Goal: Task Accomplishment & Management: Manage account settings

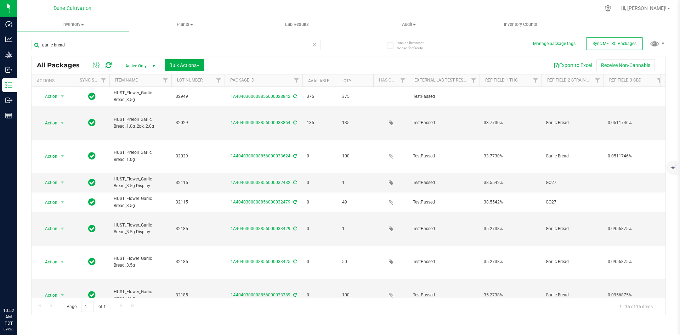
click at [29, 47] on div "Include items not tagged for facility Manage package tags Sync METRC Packages g…" at bounding box center [348, 139] width 663 height 216
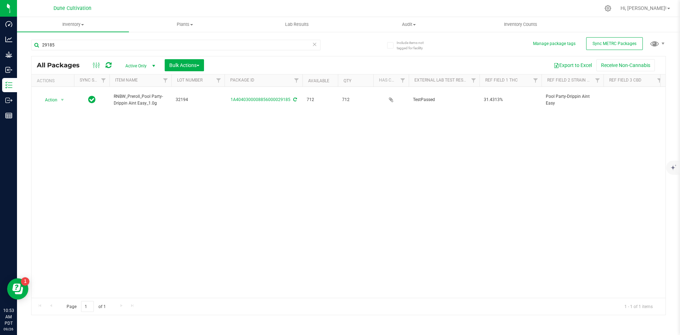
type input "29185"
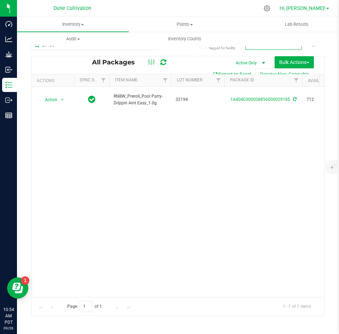
click at [322, 8] on span "Hi, [PERSON_NAME]!" at bounding box center [303, 8] width 46 height 6
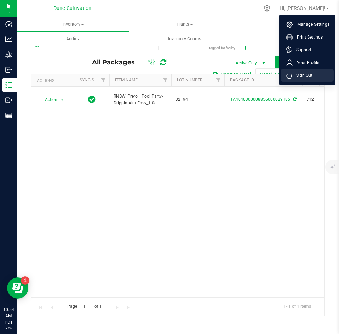
click at [314, 75] on li "Sign Out" at bounding box center [307, 75] width 53 height 13
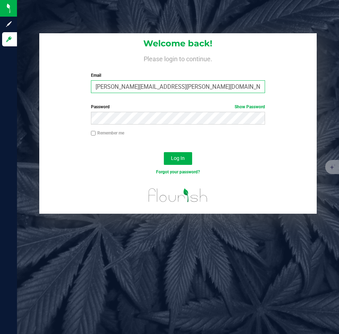
click at [127, 89] on input "[PERSON_NAME][EMAIL_ADDRESS][PERSON_NAME][DOMAIN_NAME]" at bounding box center [178, 86] width 174 height 13
type input "[PERSON_NAME][DOMAIN_NAME][EMAIL_ADDRESS][PERSON_NAME][DOMAIN_NAME]"
click at [164, 152] on button "Log In" at bounding box center [178, 158] width 28 height 13
